Goal: Find specific page/section: Find specific page/section

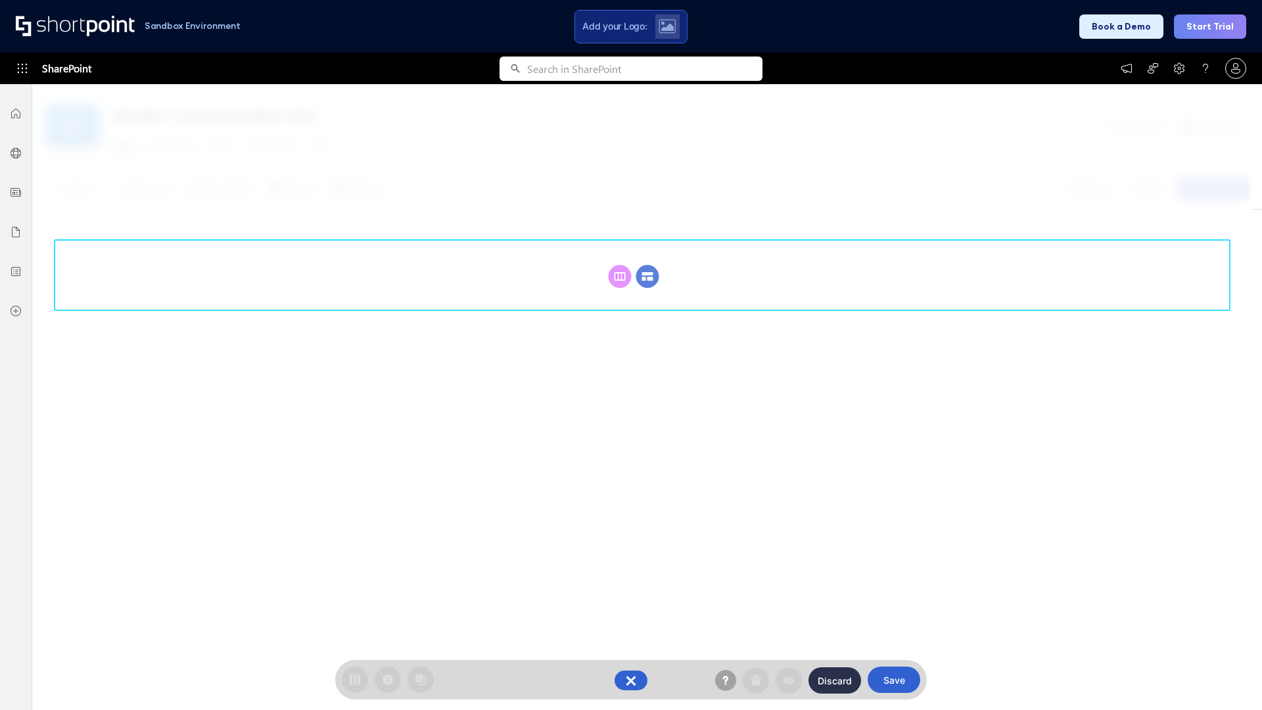
scroll to position [181, 0]
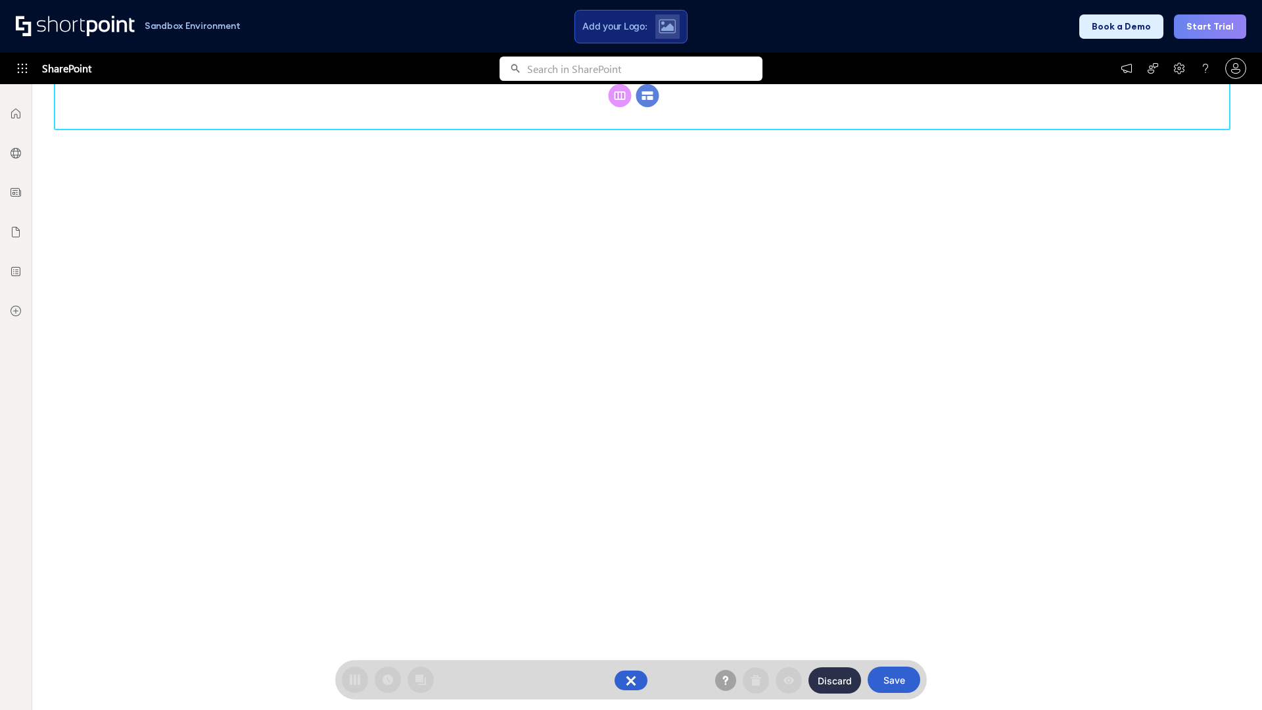
click at [647, 107] on circle at bounding box center [647, 95] width 23 height 23
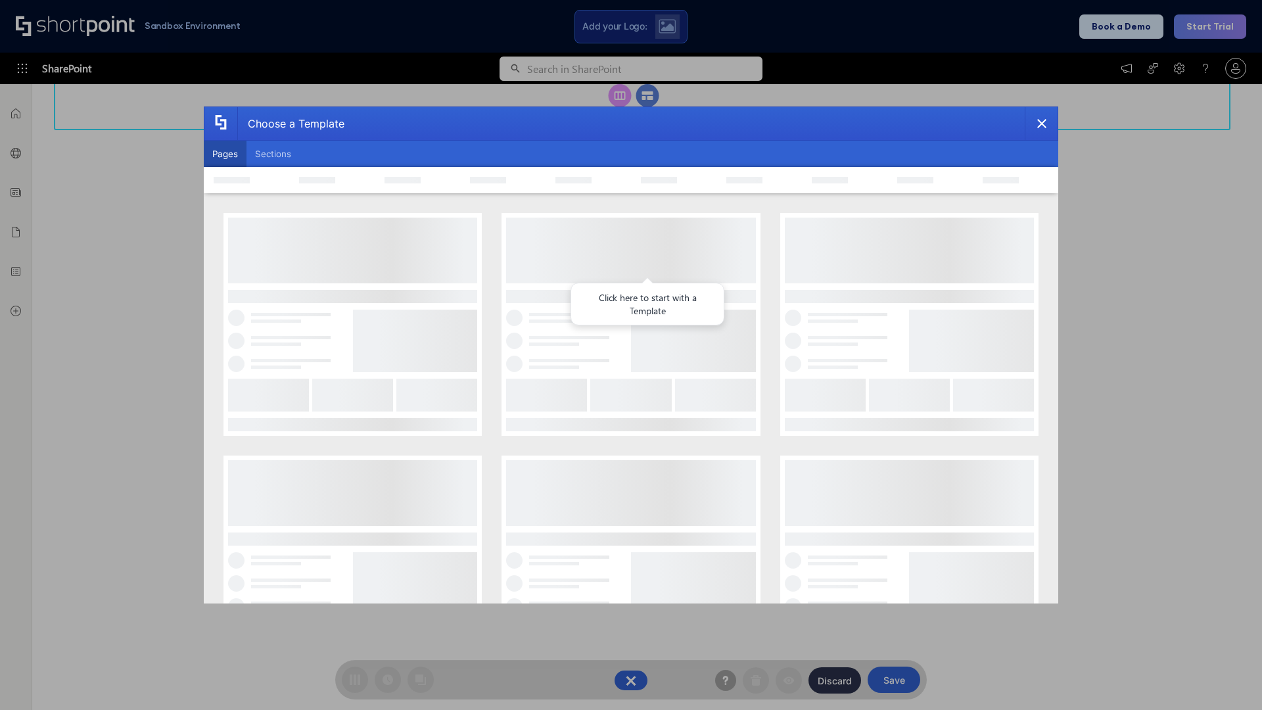
scroll to position [0, 0]
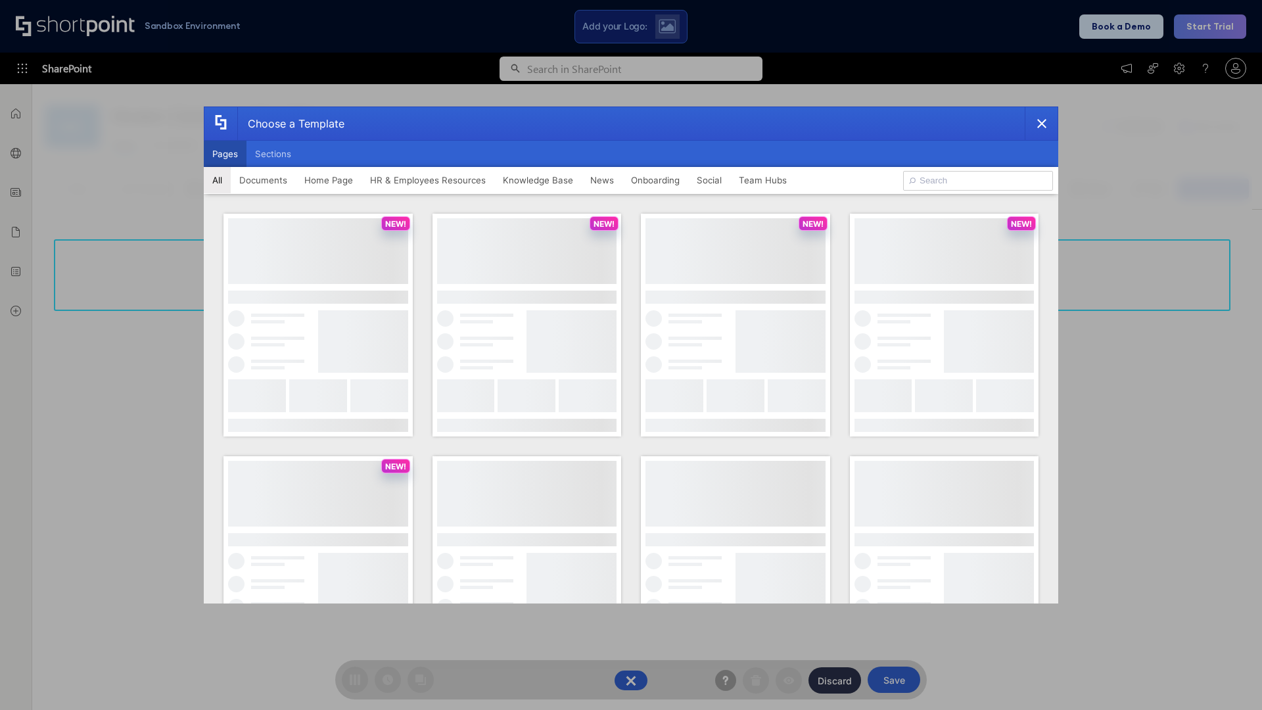
click at [225, 154] on button "Pages" at bounding box center [225, 154] width 43 height 26
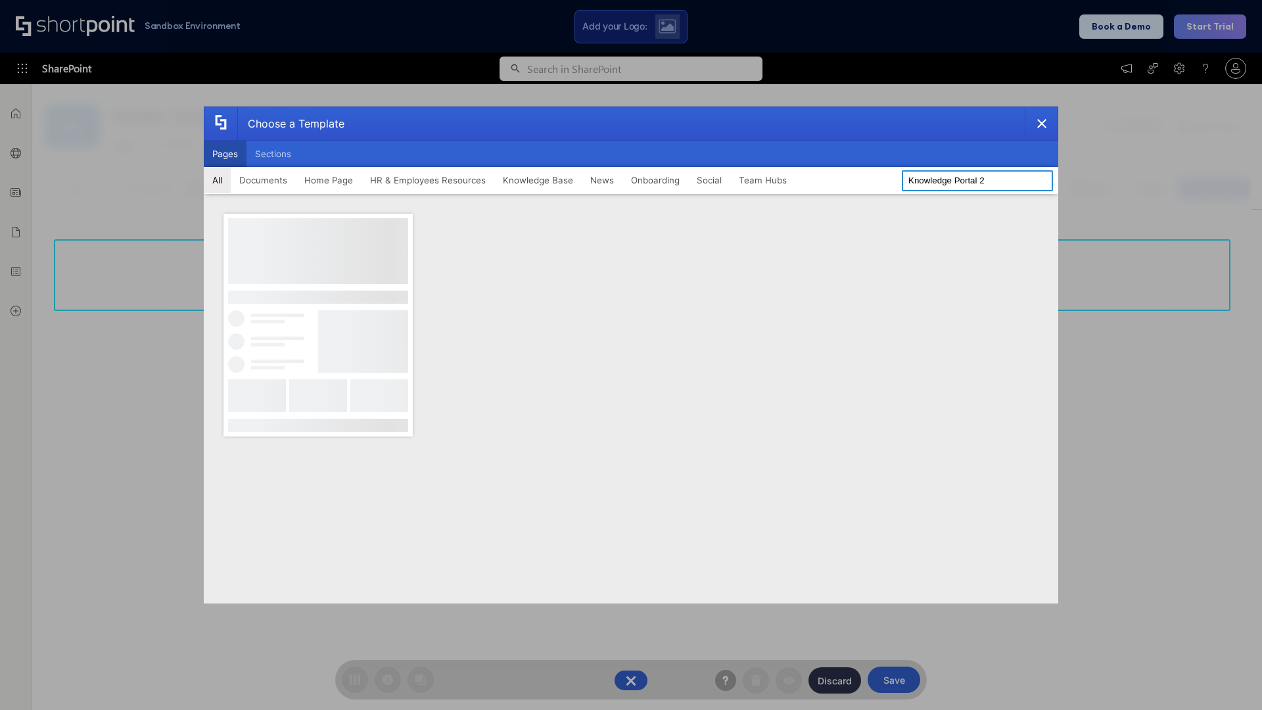
type input "Knowledge Portal 2"
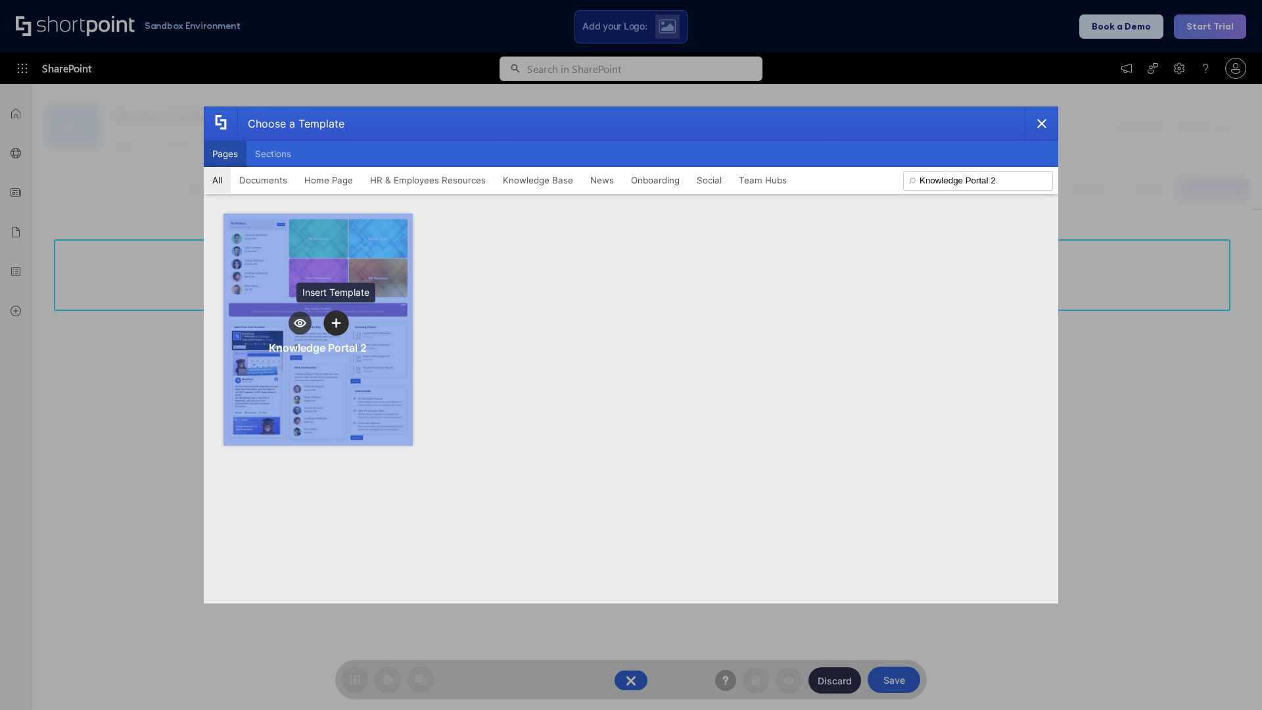
click at [336, 323] on icon "template selector" at bounding box center [335, 322] width 9 height 9
